Goal: Task Accomplishment & Management: Use online tool/utility

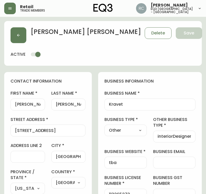
select select "NY"
select select "US"
select select "US_EN"
select select "Other"
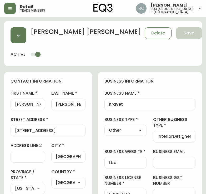
select select "cm48zha2033ze0170ss7kujjb"
select select "false"
click at [13, 10] on button "button" at bounding box center [10, 9] width 12 height 12
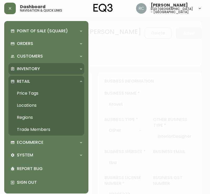
click at [32, 69] on p "Inventory" at bounding box center [28, 69] width 23 height 6
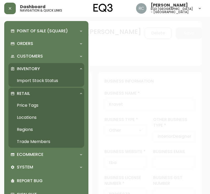
click at [41, 81] on link "Import Stock Status" at bounding box center [46, 81] width 76 height 12
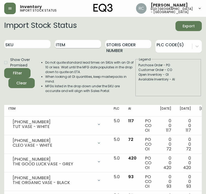
click at [73, 45] on input "Item" at bounding box center [78, 44] width 46 height 8
click at [4, 68] on button "Filter" at bounding box center [17, 73] width 26 height 10
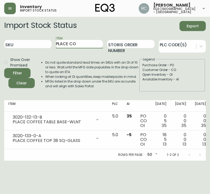
click at [85, 45] on input "PLACE CO" at bounding box center [79, 44] width 47 height 8
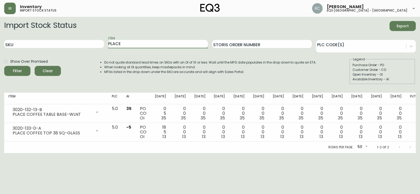
type input "PLACE"
click at [4, 66] on button "Filter" at bounding box center [17, 71] width 26 height 10
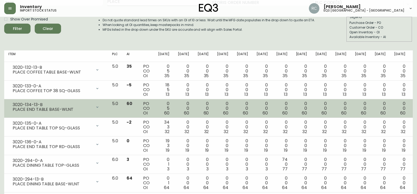
scroll to position [40, 0]
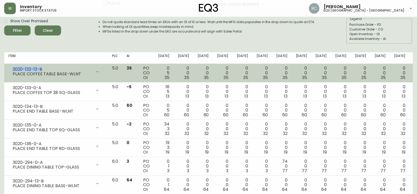
drag, startPoint x: 43, startPoint y: 69, endPoint x: 11, endPoint y: 70, distance: 31.8
click at [11, 70] on div "3020-132-13-B PLACE COFFEE TABLE BASE-WLNT" at bounding box center [55, 72] width 95 height 12
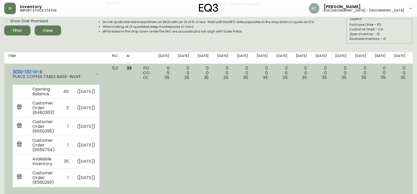
copy div "3020-132-13-B"
